Goal: Information Seeking & Learning: Check status

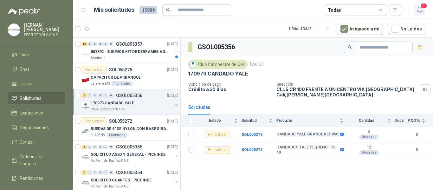
click at [421, 8] on span "1" at bounding box center [423, 6] width 7 height 6
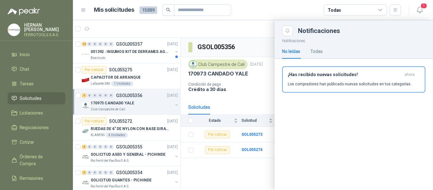
click at [130, 53] on div at bounding box center [253, 104] width 360 height 169
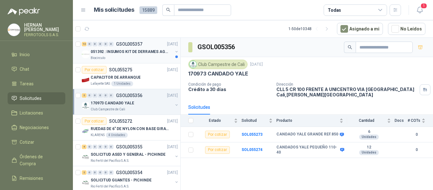
click at [137, 49] on p "051392 : INSUMOS KIT DE DERRAMES AGOSTO 2025" at bounding box center [130, 52] width 79 height 6
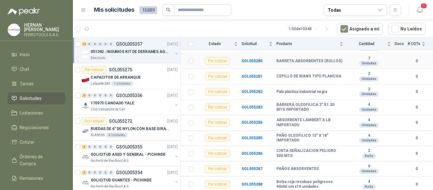
scroll to position [135, 0]
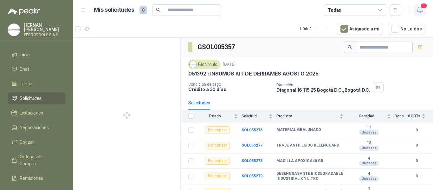
click at [420, 12] on icon "button" at bounding box center [420, 10] width 8 height 8
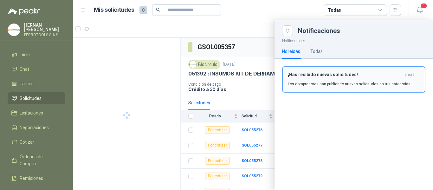
click at [308, 79] on div "¡Has recibido nuevas solicitudes! ahora Los compradores han publicado nuevas so…" at bounding box center [354, 79] width 132 height 15
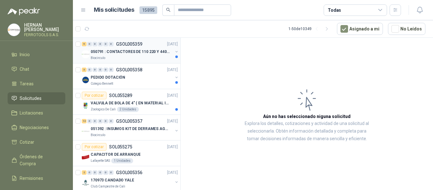
click at [135, 52] on p "050791 : CONTACTORES DE 110 220 Y 440 V" at bounding box center [130, 52] width 79 height 6
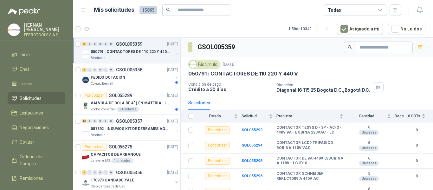
scroll to position [7, 0]
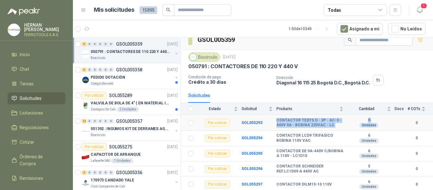
drag, startPoint x: 277, startPoint y: 120, endPoint x: 382, endPoint y: 126, distance: 105.0
click at [382, 126] on tr "Por cotizar SOL055293 CONTACTOR TESYS D - 3P - AC-3 - 440V 9A - BOBINA 220VAC -…" at bounding box center [307, 123] width 252 height 16
copy tr "CONTACTOR TESYS D - 3P - AC-3 - 440V 9A - BOBINA 220VAC - LC 6 Unidades"
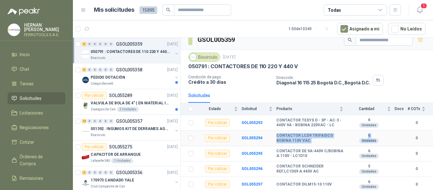
drag, startPoint x: 276, startPoint y: 135, endPoint x: 371, endPoint y: 144, distance: 95.1
click at [371, 144] on tr "Por cotizar SOL055294 CONTACTOR LCD9 TRIFASICO BOBINA 110V VAC 6 Unidades 0" at bounding box center [307, 138] width 252 height 16
copy tr "CONTACTOR LCD9 TRIFASICO BOBINA 110V VAC 6 Unidades"
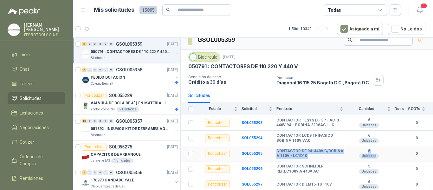
drag, startPoint x: 277, startPoint y: 151, endPoint x: 381, endPoint y: 157, distance: 104.1
click at [381, 157] on tr "Por cotizar SOL055295 CONTACTOR DE 9A-440V C/BOBINA A 110V - LC1D10 6 Unidades…" at bounding box center [307, 154] width 252 height 16
copy tr "CONTACTOR DE 9A-440V C/BOBINA A 110V - LC1D10 6 Unidades"
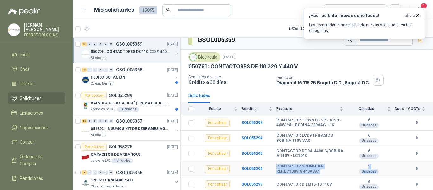
drag, startPoint x: 276, startPoint y: 165, endPoint x: 376, endPoint y: 170, distance: 100.2
click at [376, 170] on tr "Por cotizar SOL055296 CONTACTOR SCHNEIDER REF.LC1D09 A 440V AC 5 Unidades 0" at bounding box center [307, 169] width 252 height 16
copy tr "CONTACTOR SCHNEIDER REF.LC1D09 A 440V AC 5 Unidades"
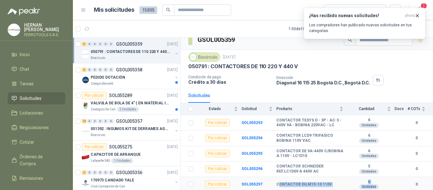
drag, startPoint x: 277, startPoint y: 185, endPoint x: 377, endPoint y: 188, distance: 99.8
click at [377, 188] on tr "Por cotizar SOL055297 CONTACTOR DILM15-10 110V 6 Unidades 0" at bounding box center [307, 185] width 252 height 16
copy tr "ONTACTOR DILM15-10 110V 6 Unidades"
click at [35, 114] on span "Licitaciones" at bounding box center [31, 112] width 23 height 7
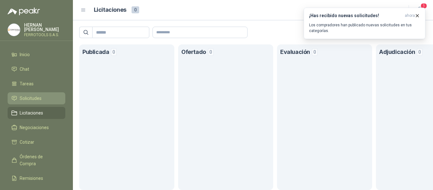
click at [33, 100] on link "Solicitudes" at bounding box center [37, 98] width 58 height 12
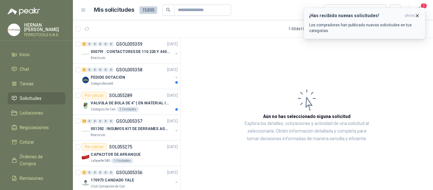
click at [376, 23] on p "Los compradores han publicado nuevas solicitudes en tus categorías." at bounding box center [364, 27] width 111 height 11
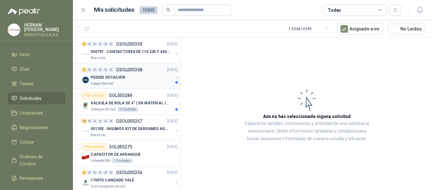
click at [136, 80] on div "PEDIDO DOTACIÓN" at bounding box center [132, 77] width 82 height 8
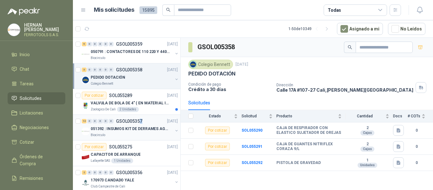
click at [141, 116] on div "13 0 0 0 0 0 GSOL005357 [DATE] 051392 : INSUMOS KIT DE DERRAMES [DATE] Biocircu…" at bounding box center [126, 128] width 107 height 26
click at [151, 107] on div "Zoologico De Cali 2 Unidades" at bounding box center [134, 109] width 87 height 5
